Goal: Submit feedback/report problem: Submit feedback/report problem

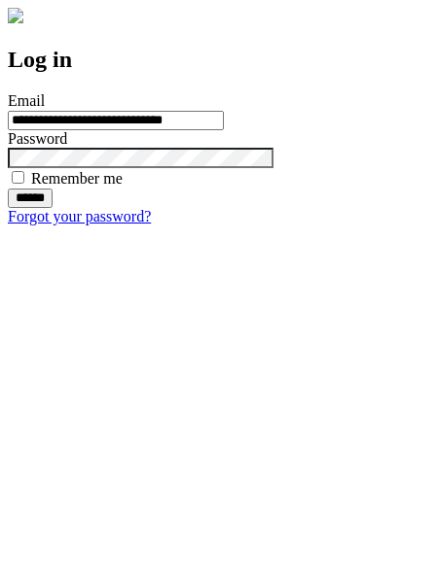
click at [53, 208] on input "******" at bounding box center [30, 198] width 45 height 19
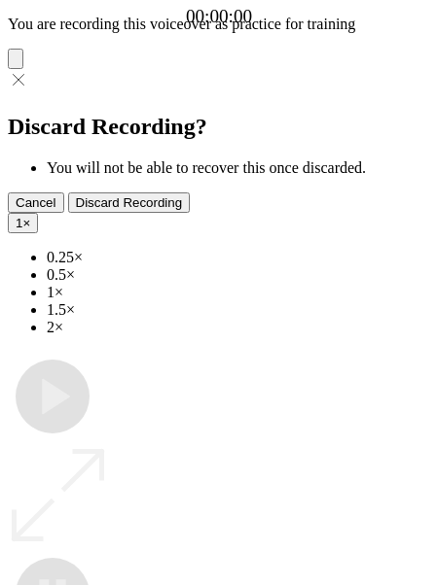
type input "**********"
